Goal: Navigation & Orientation: Find specific page/section

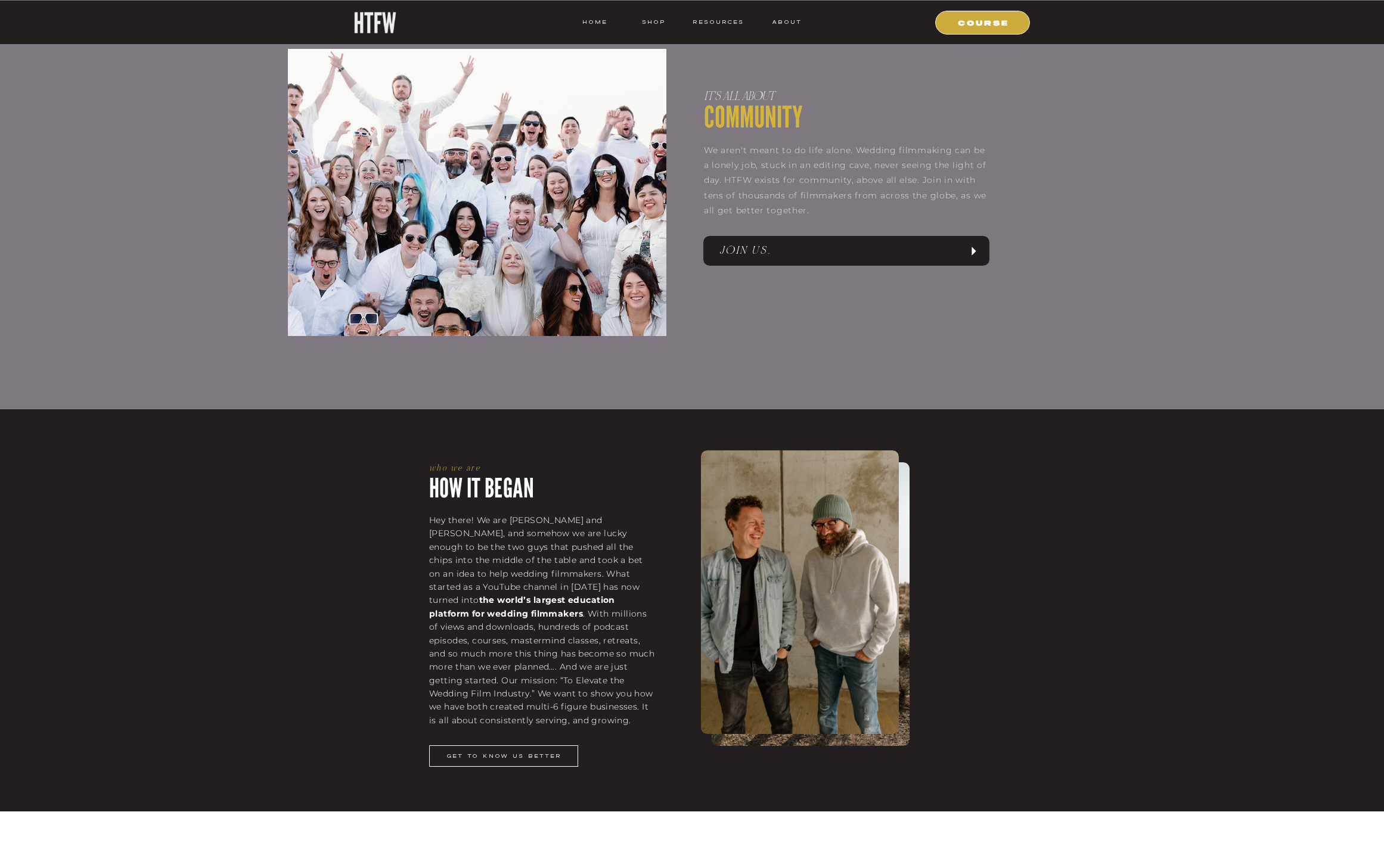
scroll to position [1494, 0]
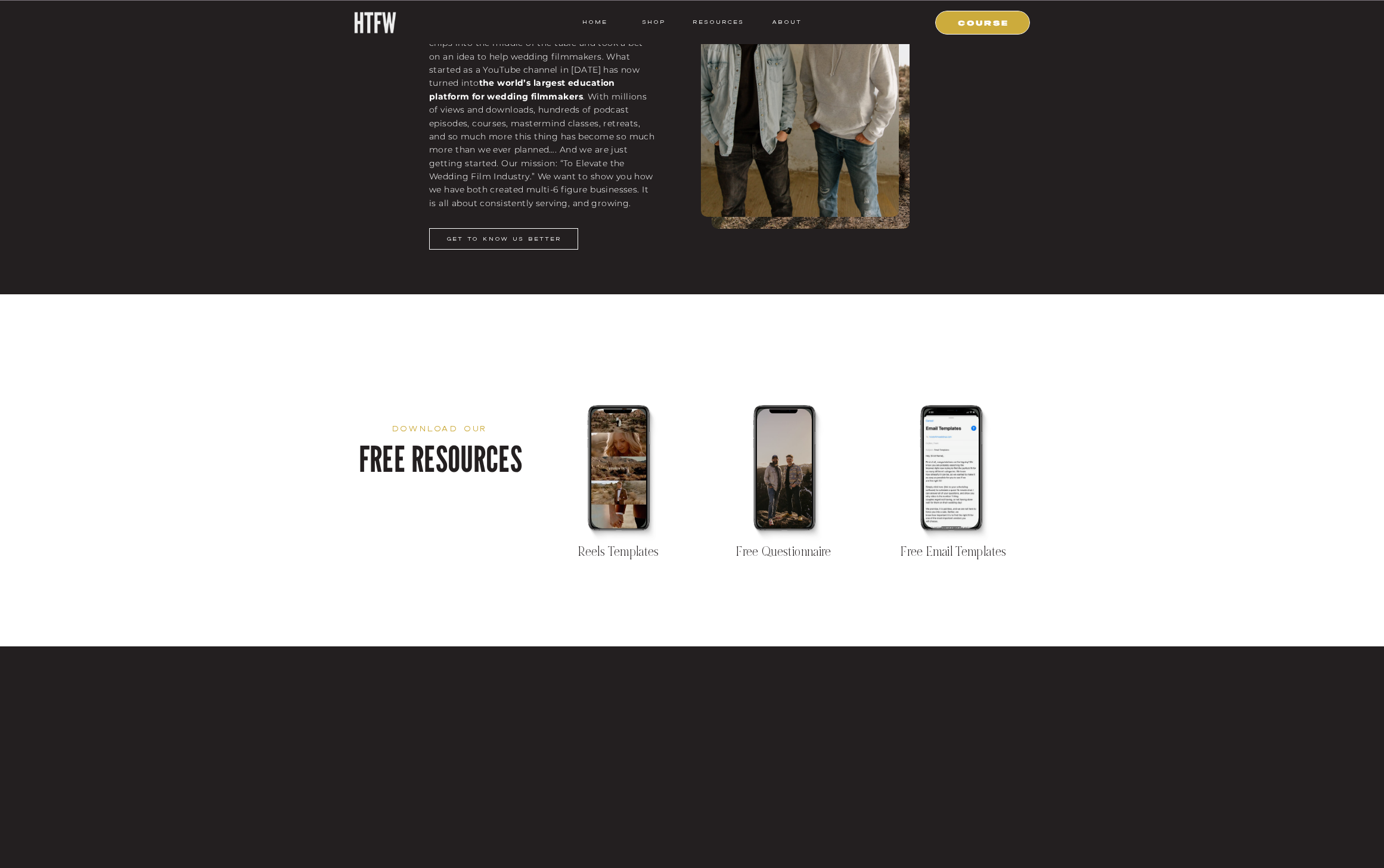
click at [639, 454] on div at bounding box center [618, 468] width 55 height 120
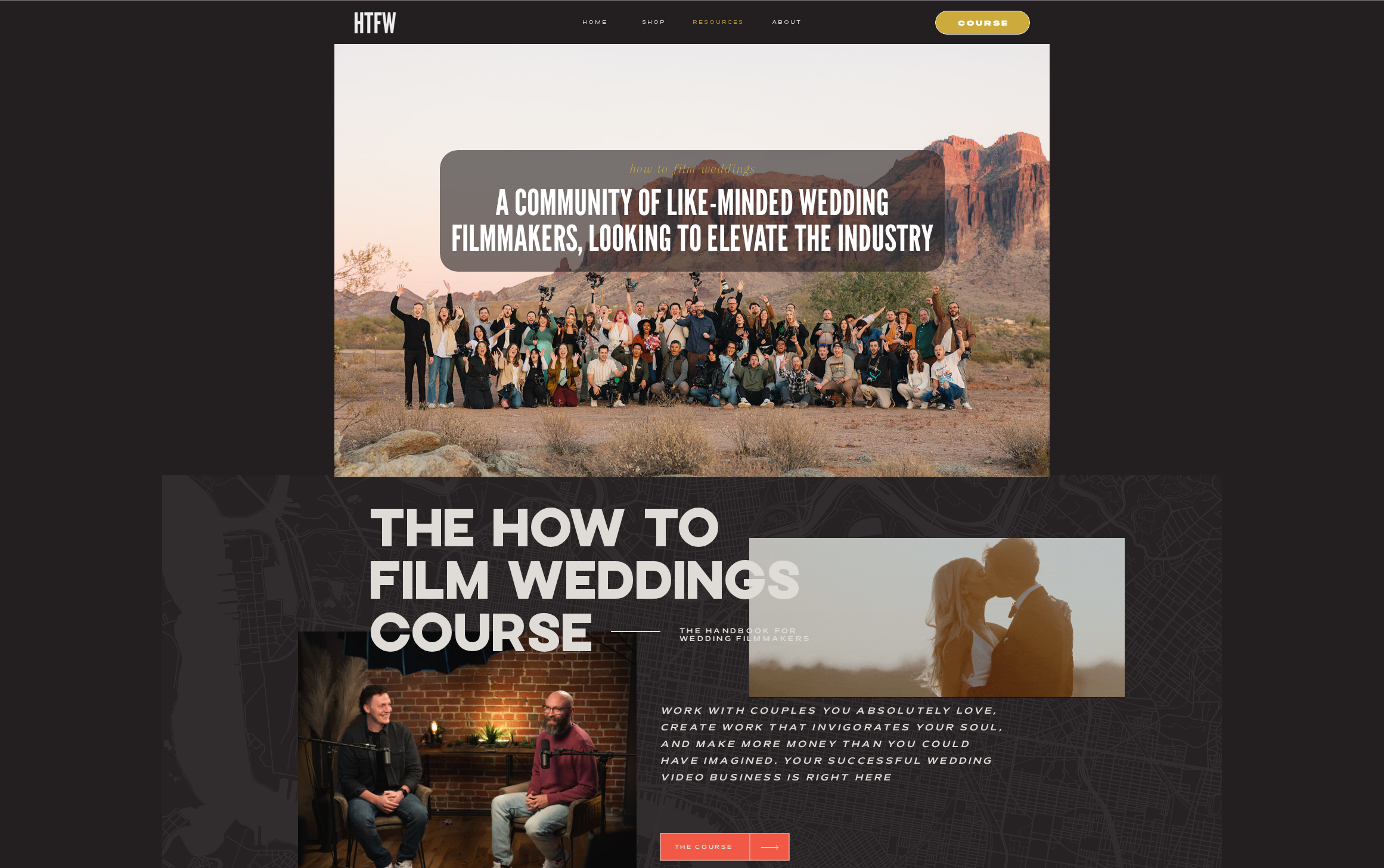
click at [706, 19] on nav "resources" at bounding box center [716, 22] width 56 height 11
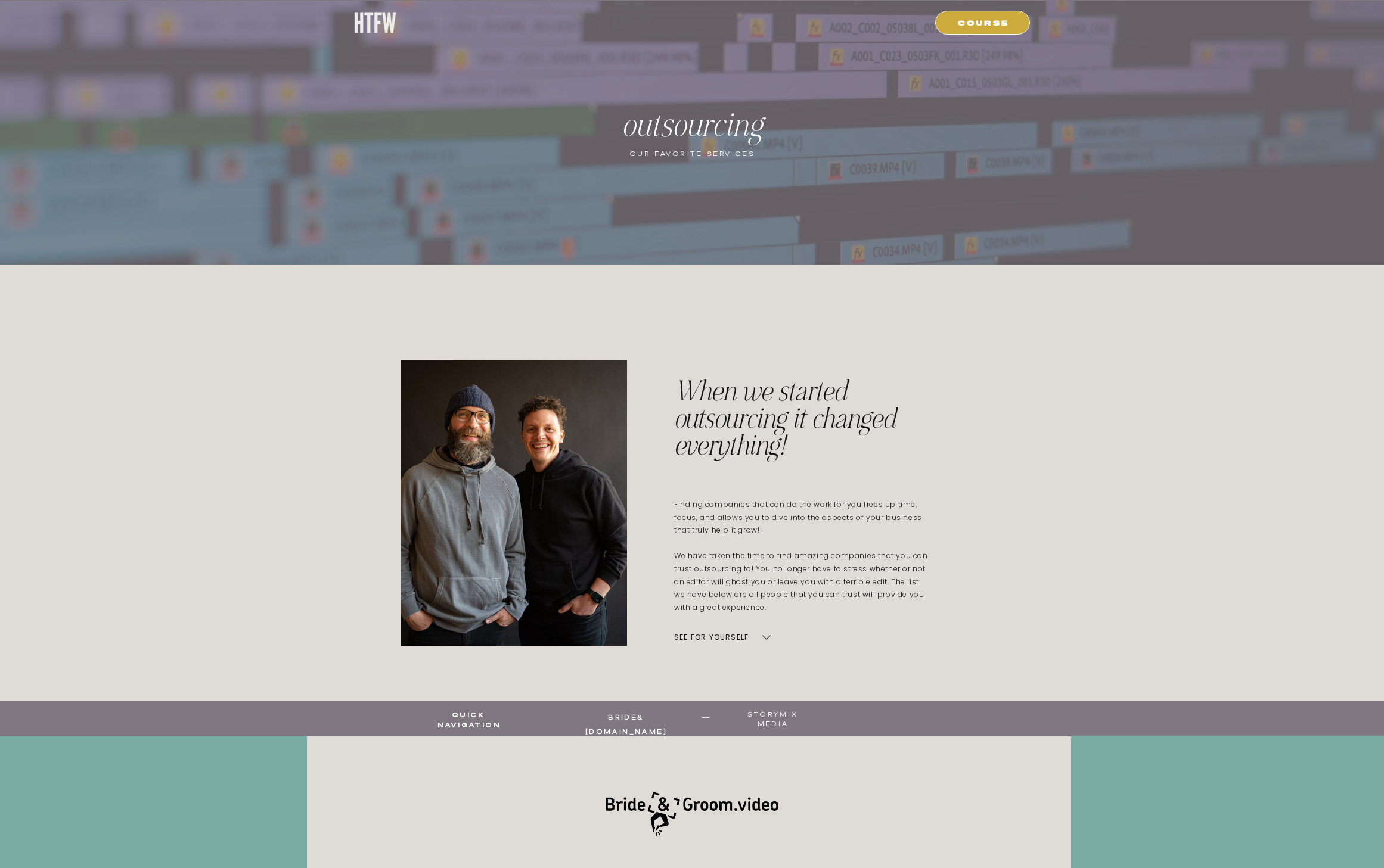
click at [355, 23] on div at bounding box center [375, 23] width 43 height 21
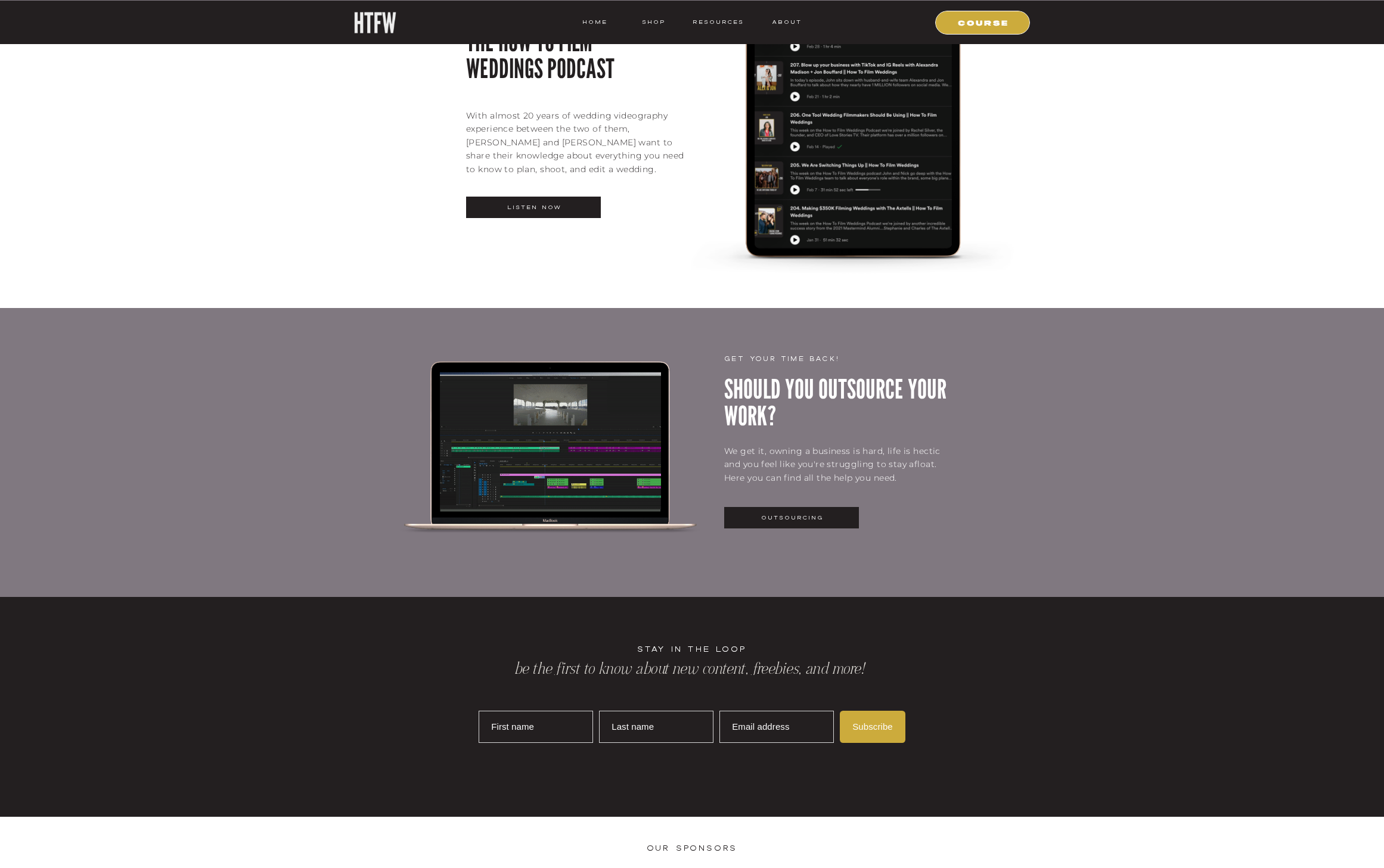
scroll to position [2784, 0]
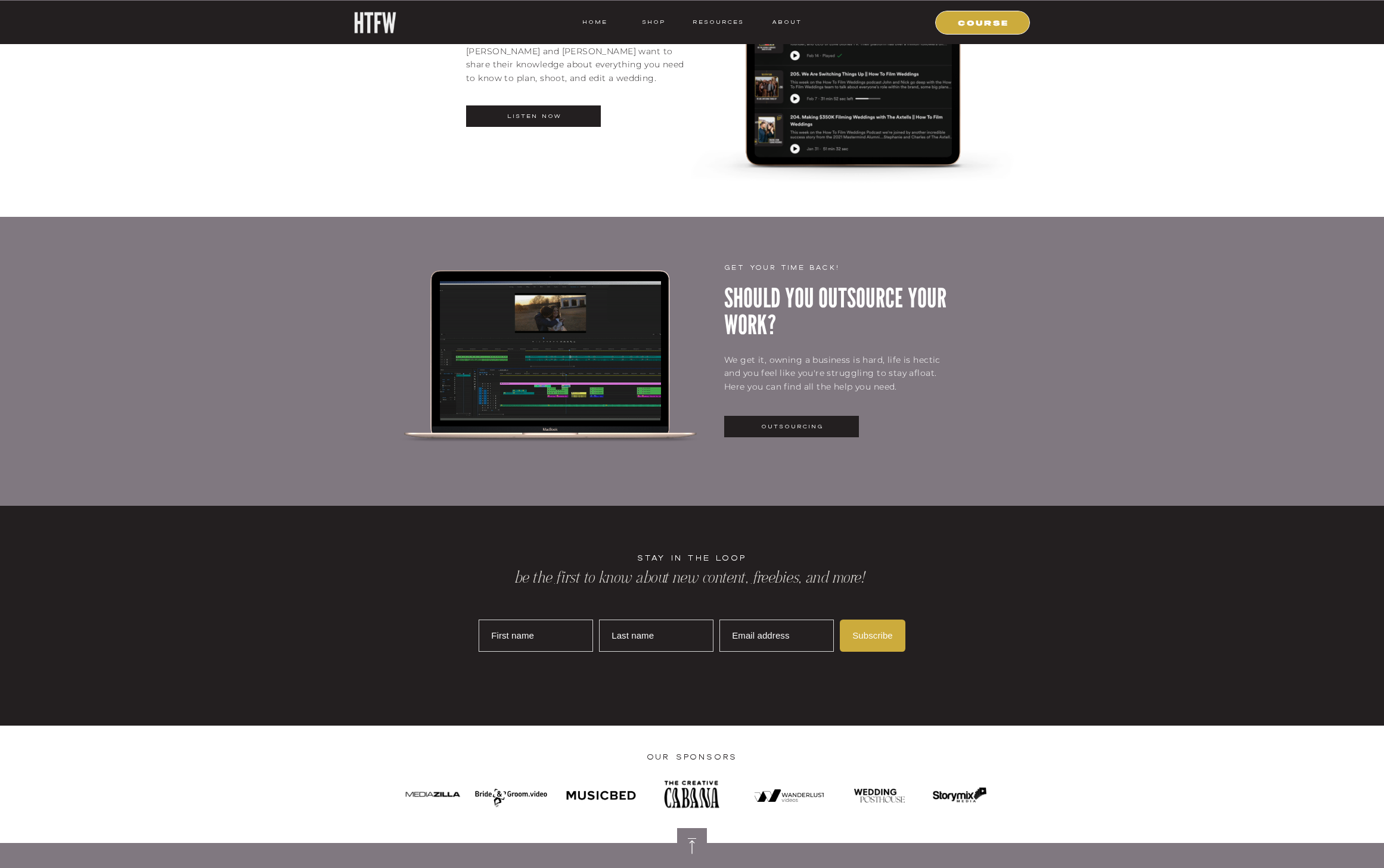
click at [794, 418] on div at bounding box center [791, 427] width 135 height 21
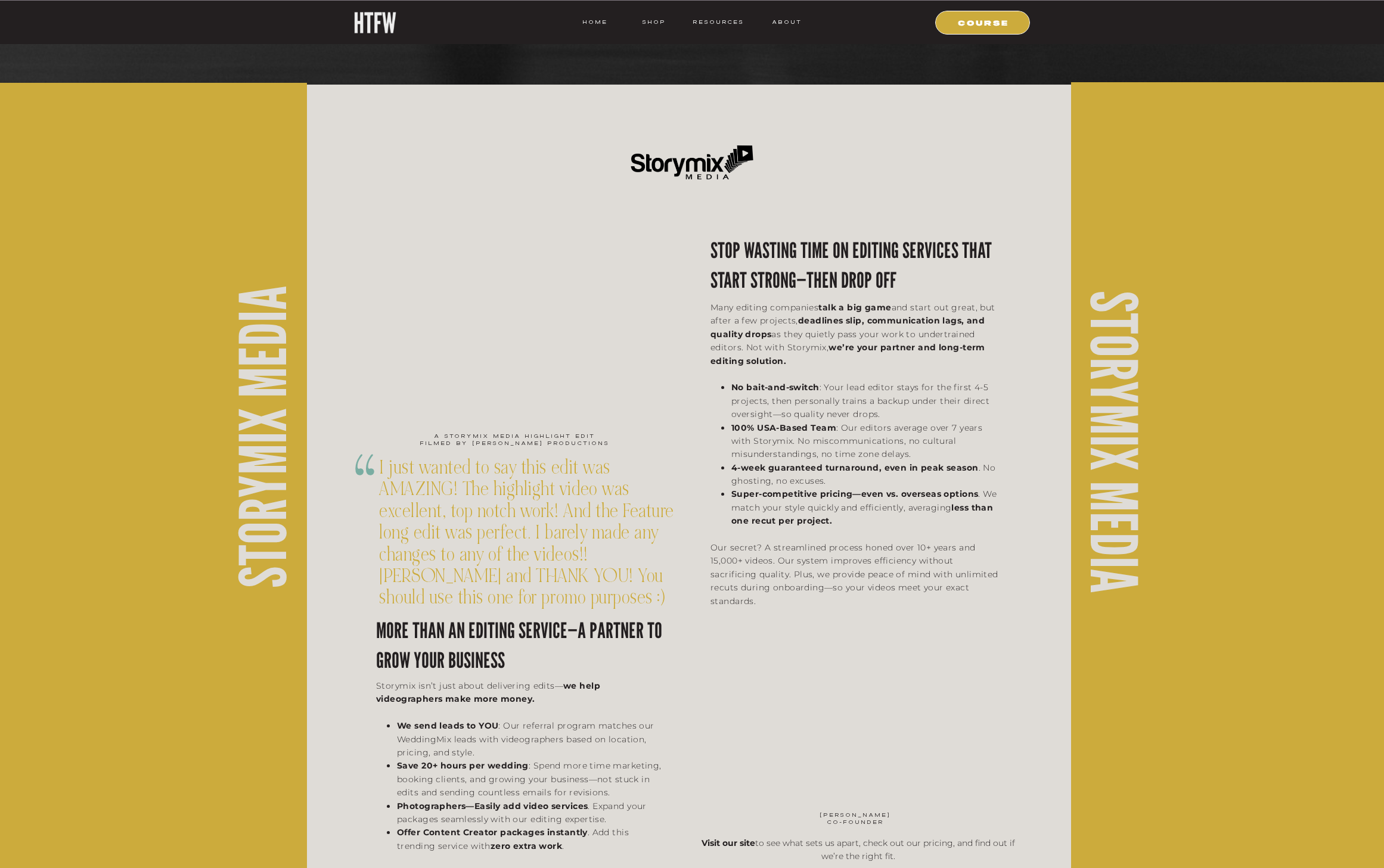
scroll to position [2370, 0]
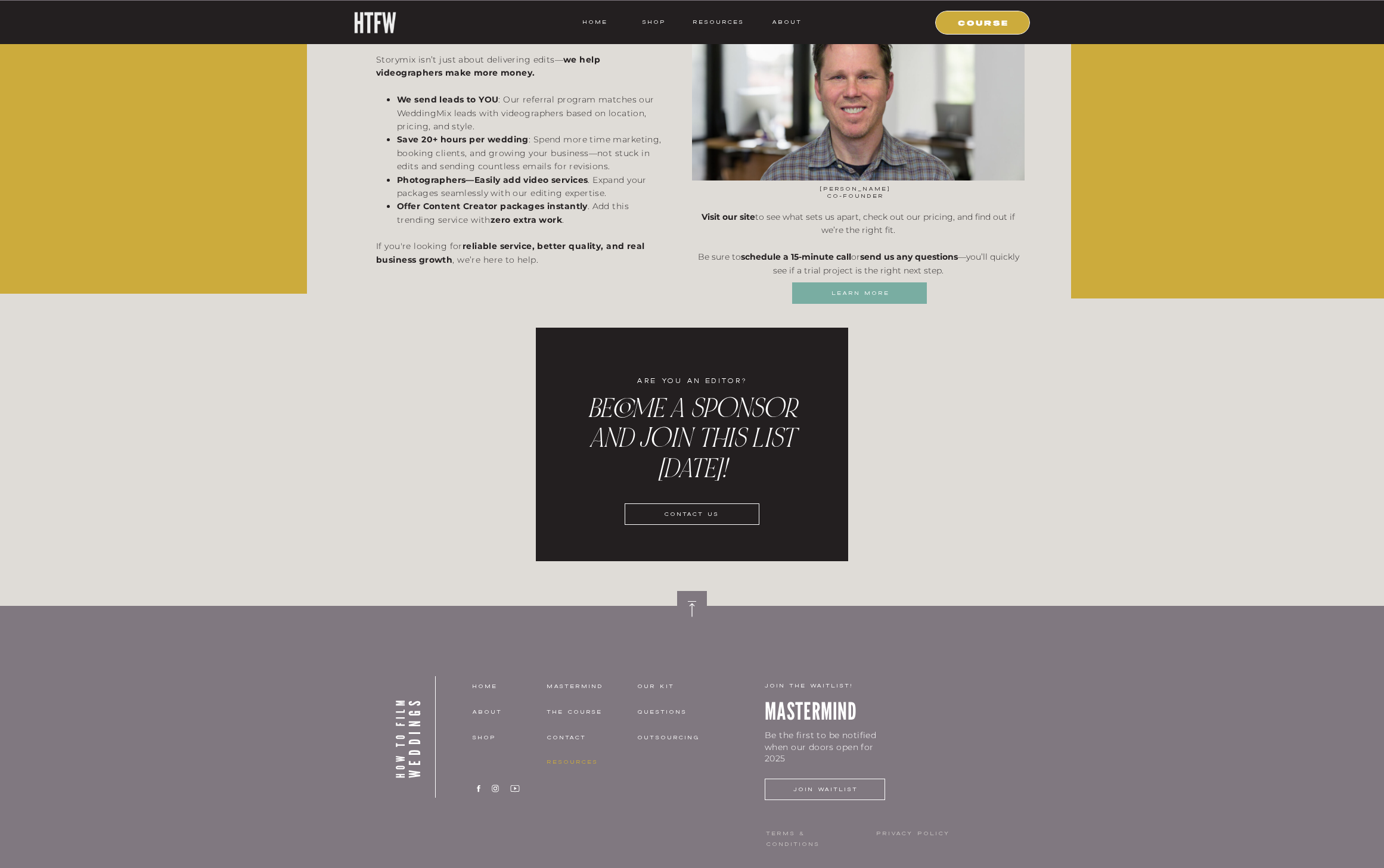
click at [565, 766] on nav "resources" at bounding box center [589, 762] width 84 height 11
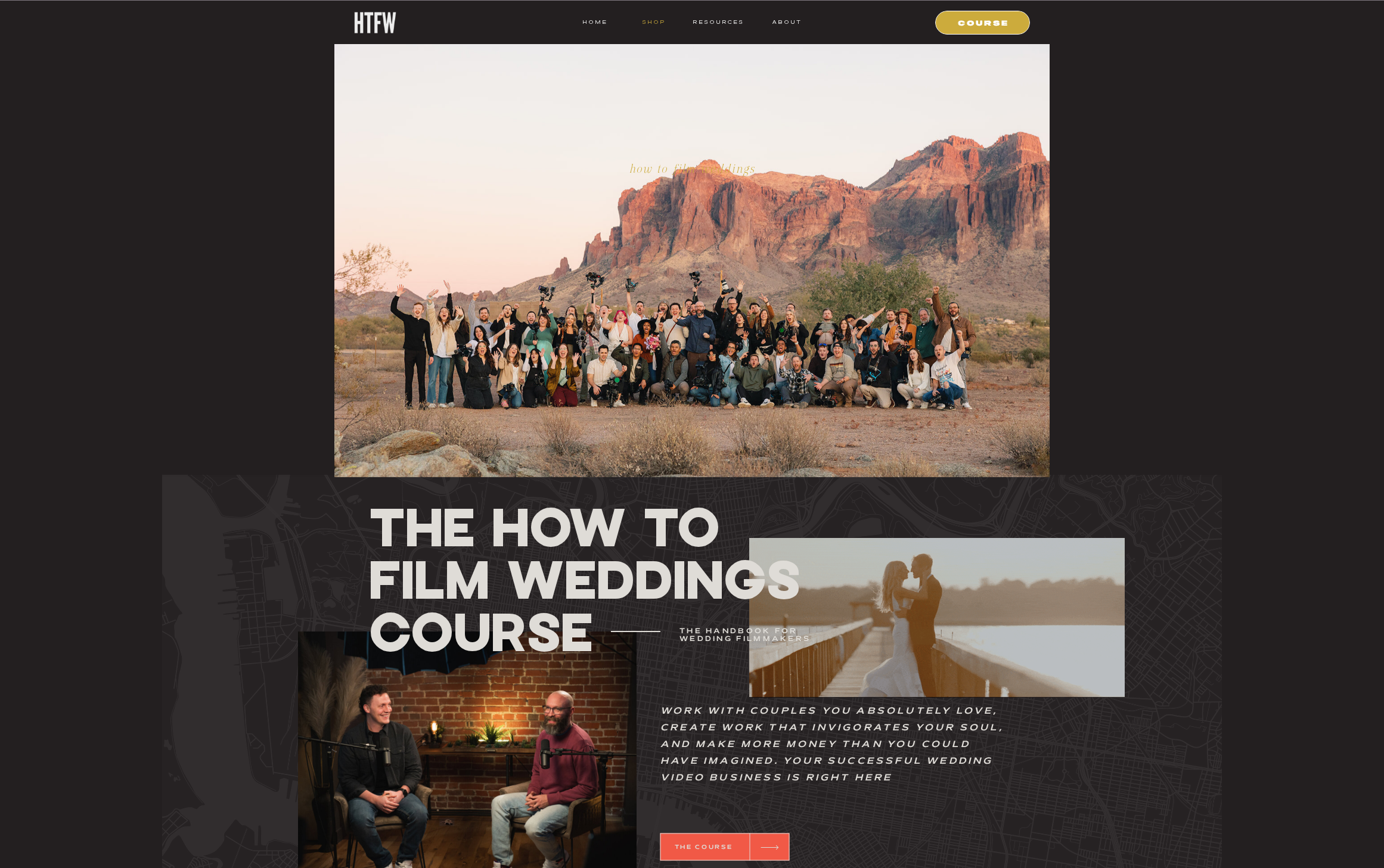
click at [649, 21] on nav "shop" at bounding box center [653, 22] width 47 height 11
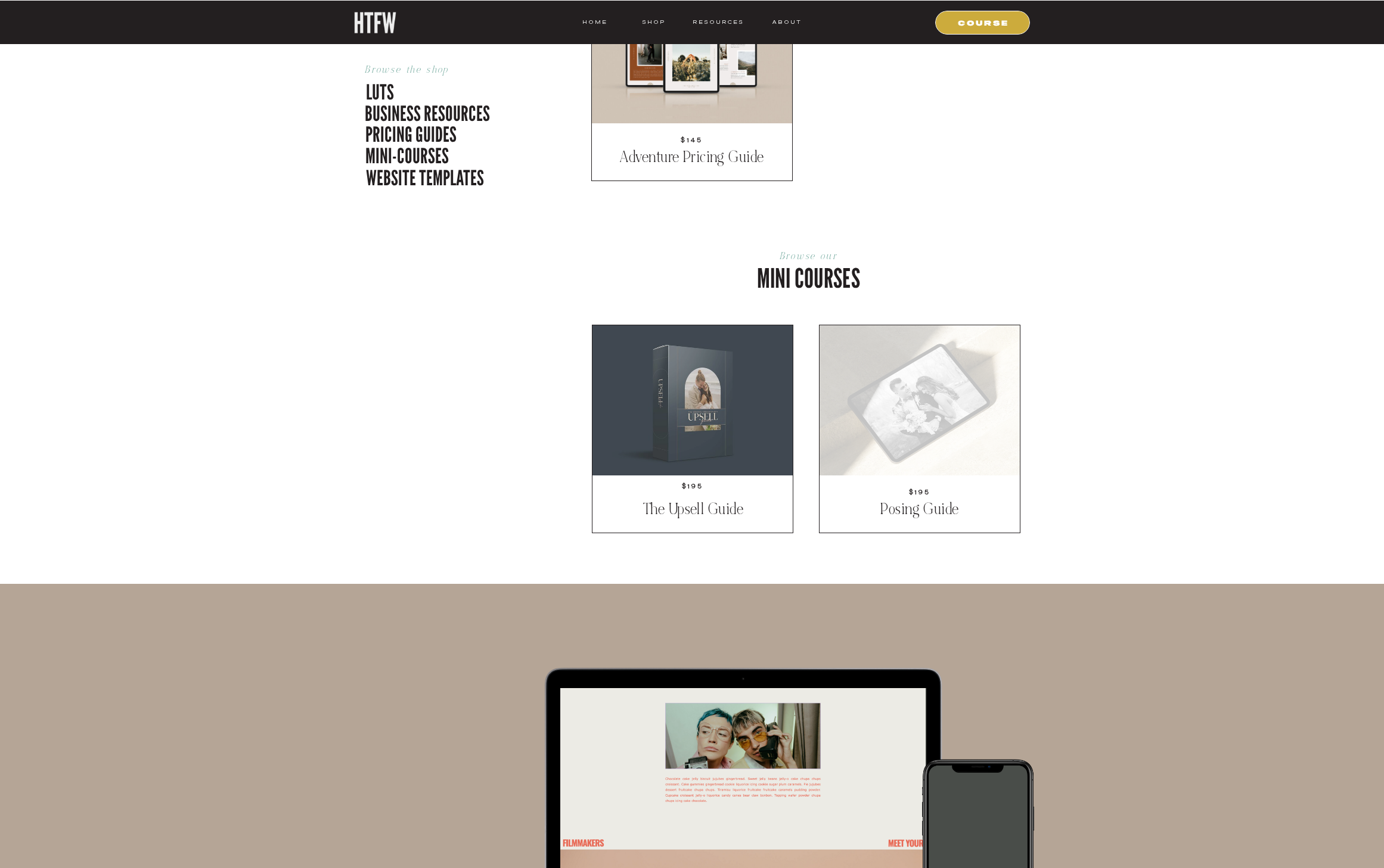
scroll to position [3533, 0]
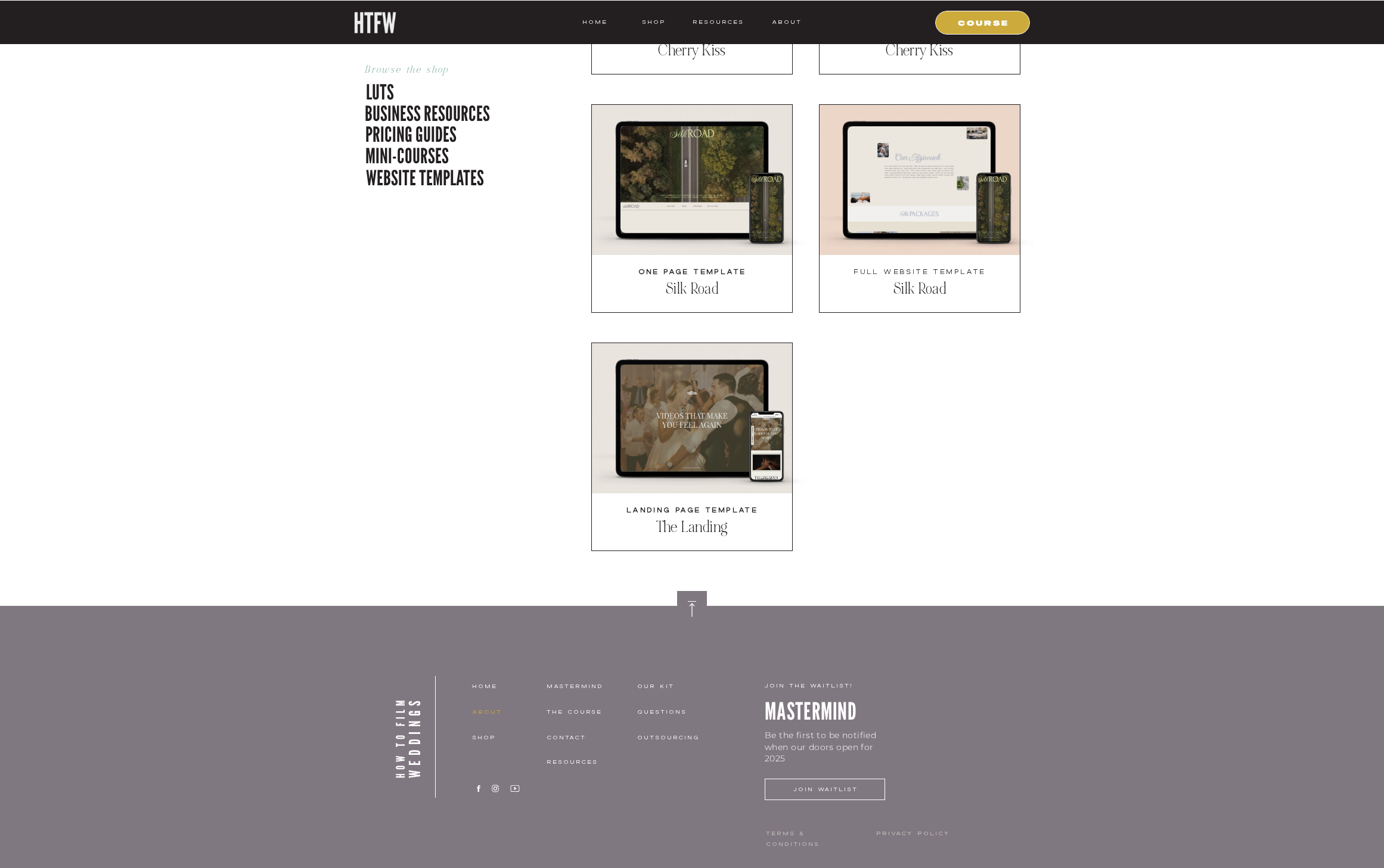
click at [482, 713] on nav "about" at bounding box center [509, 712] width 74 height 11
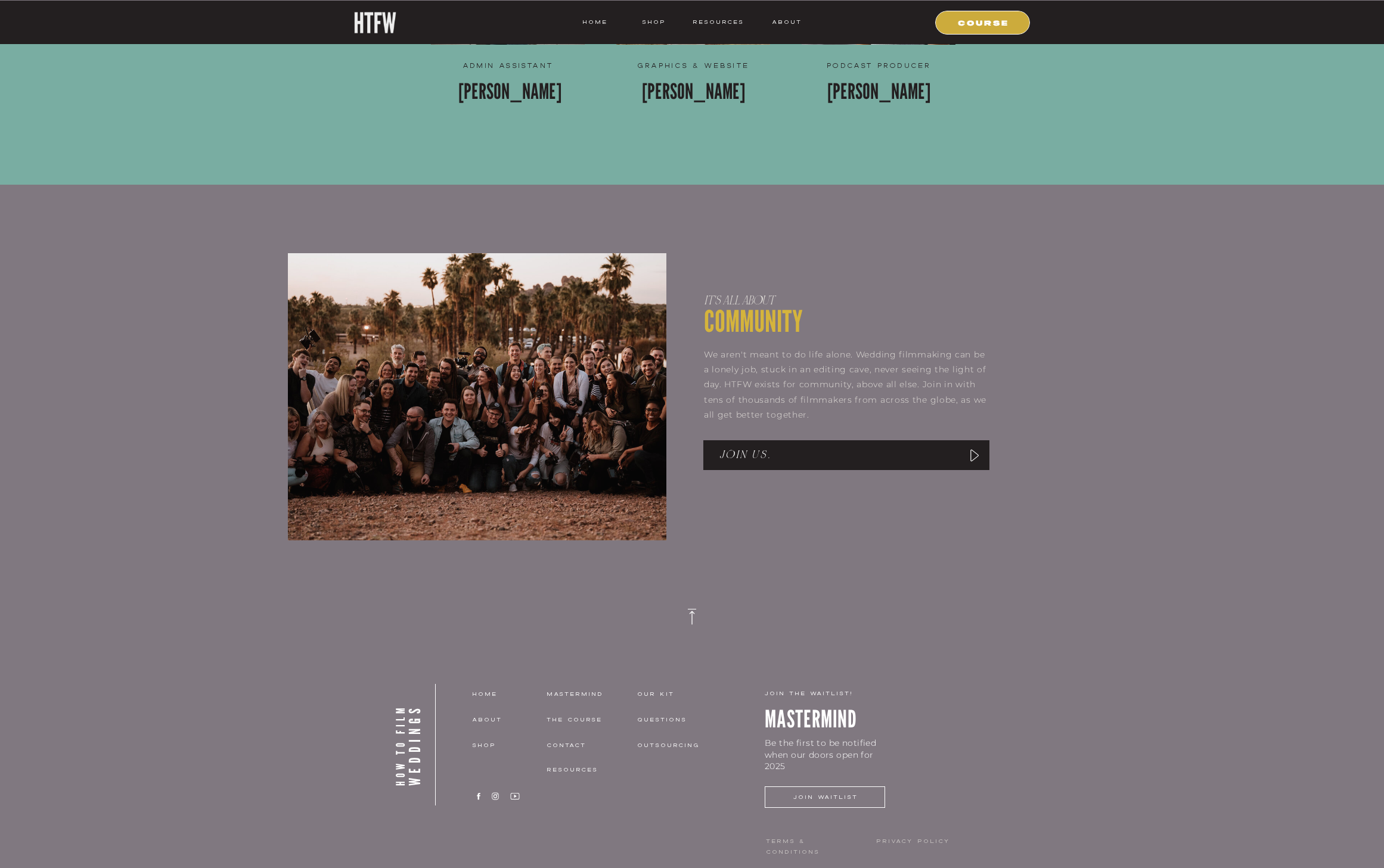
scroll to position [1777, 0]
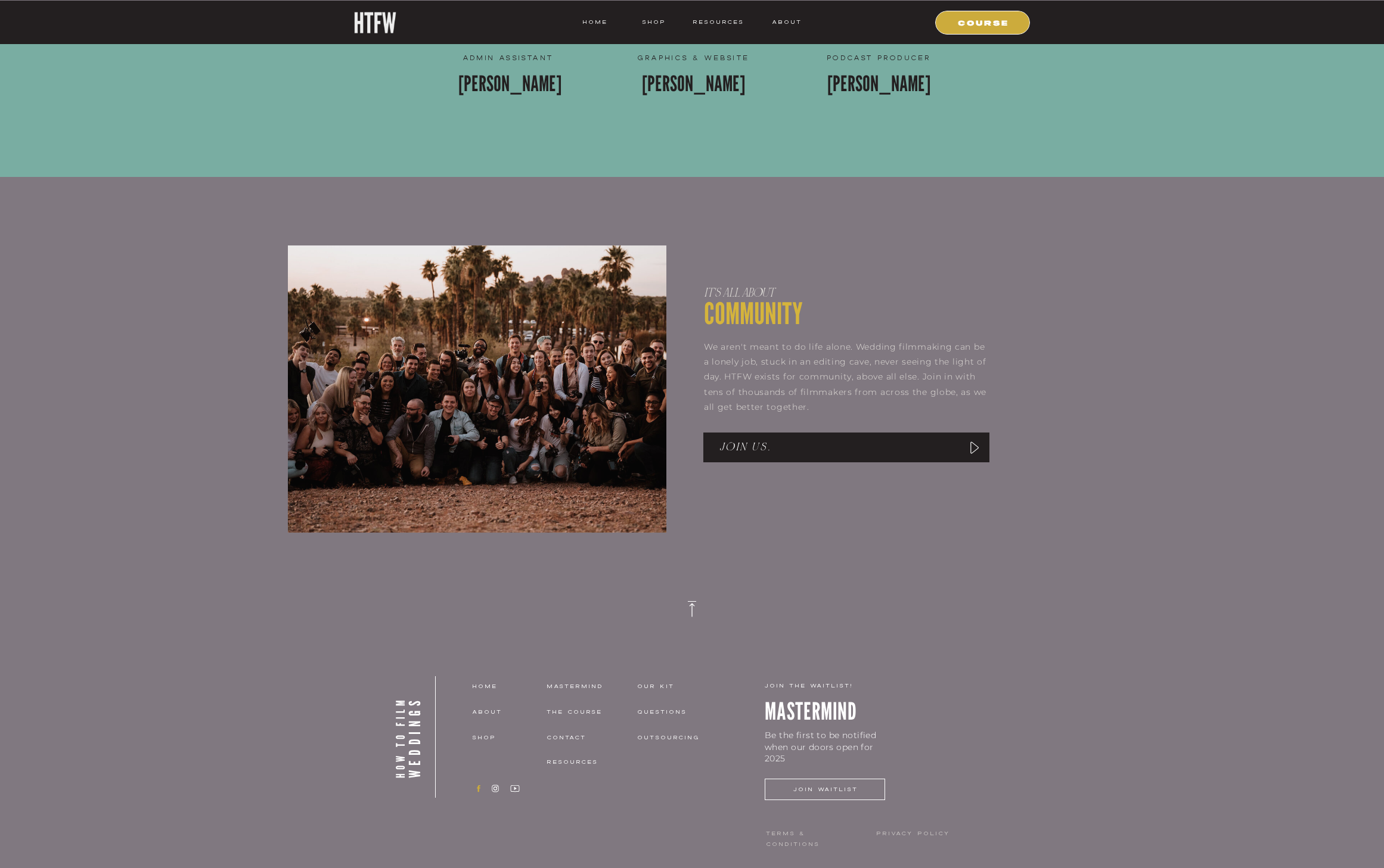
click at [473, 788] on icon at bounding box center [479, 788] width 12 height 9
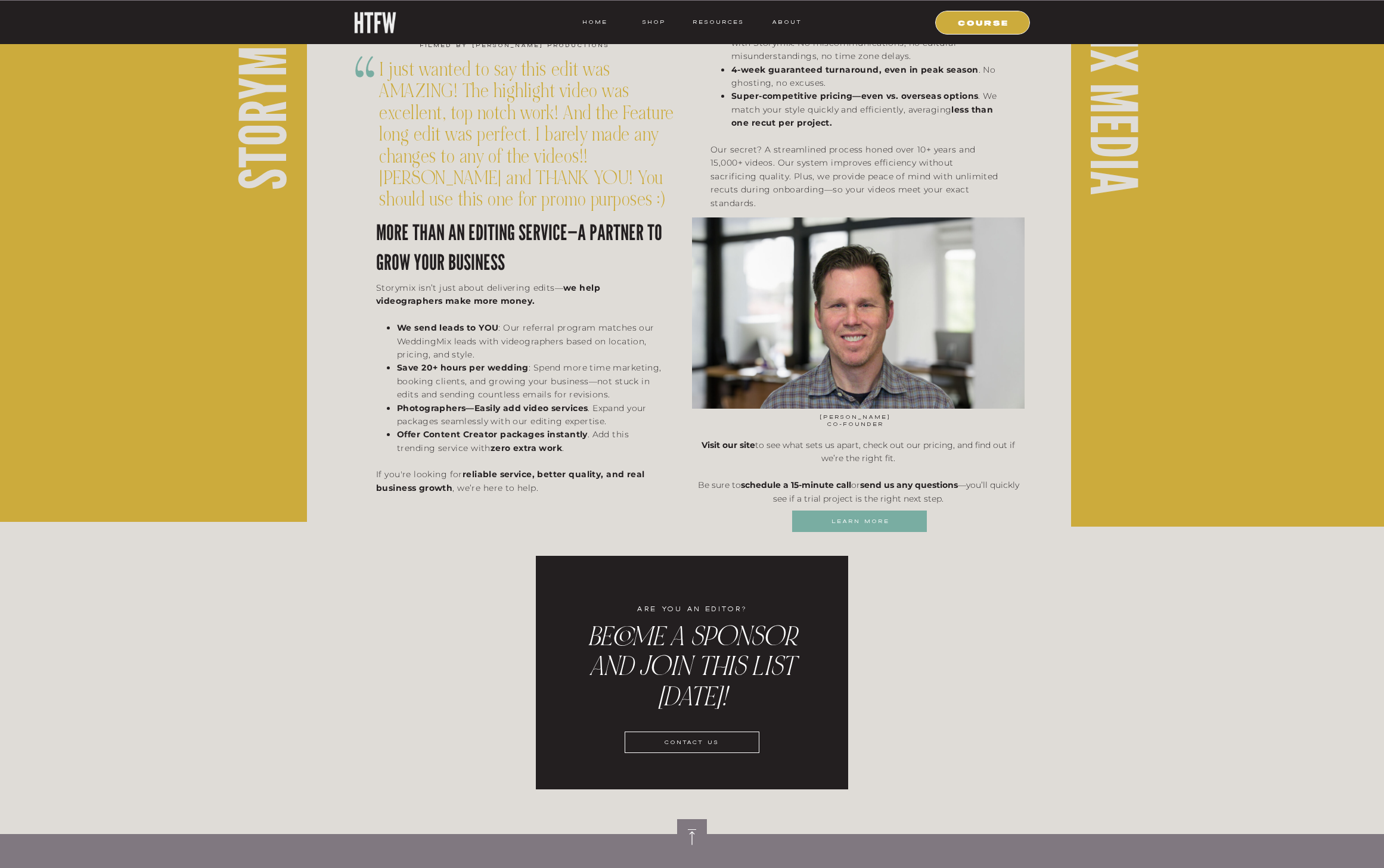
scroll to position [2370, 0]
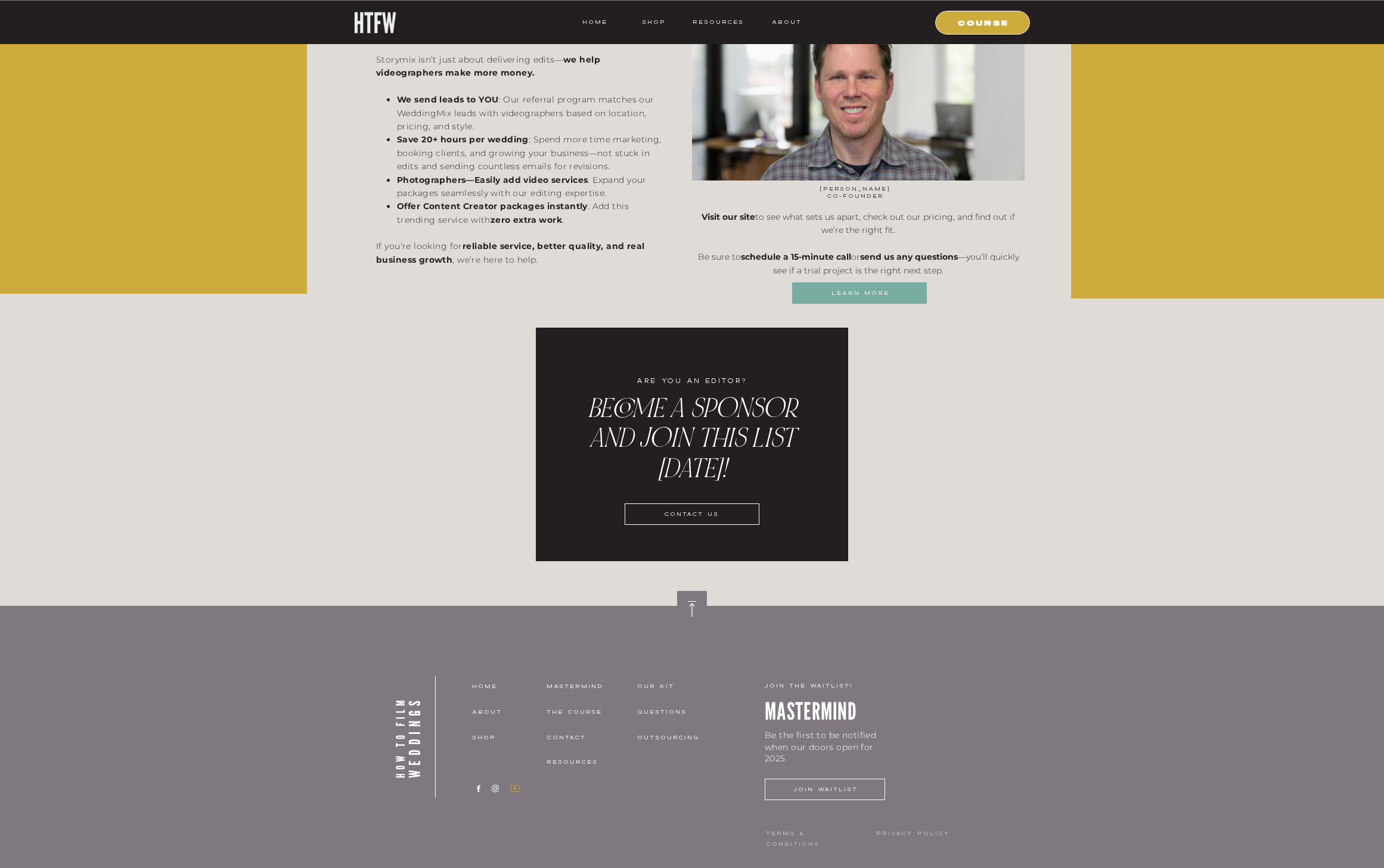
click at [515, 789] on icon at bounding box center [516, 788] width 3 height 3
